Goal: Obtain resource: Download file/media

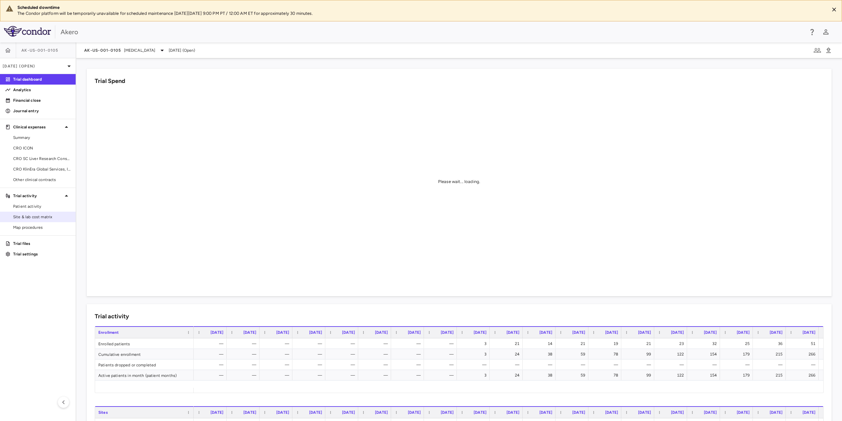
click at [36, 219] on span "Site & lab cost matrix" at bounding box center [41, 217] width 57 height 6
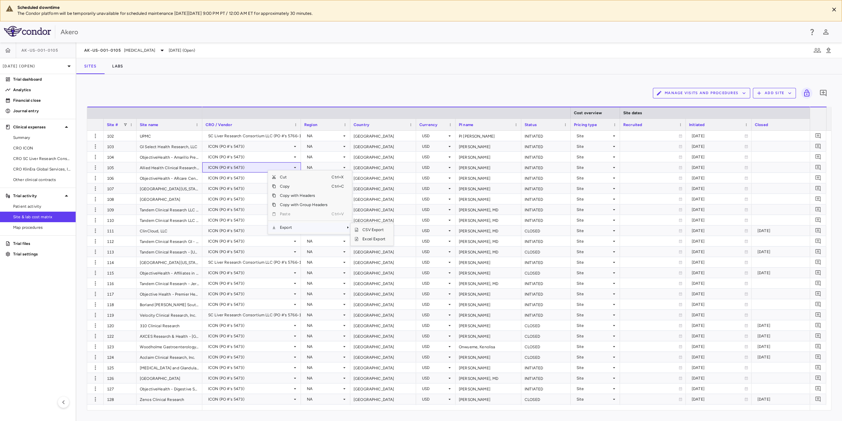
click at [284, 229] on span "Export" at bounding box center [304, 227] width 56 height 9
click at [372, 239] on span "Excel Export" at bounding box center [373, 238] width 31 height 9
